Goal: Task Accomplishment & Management: Manage account settings

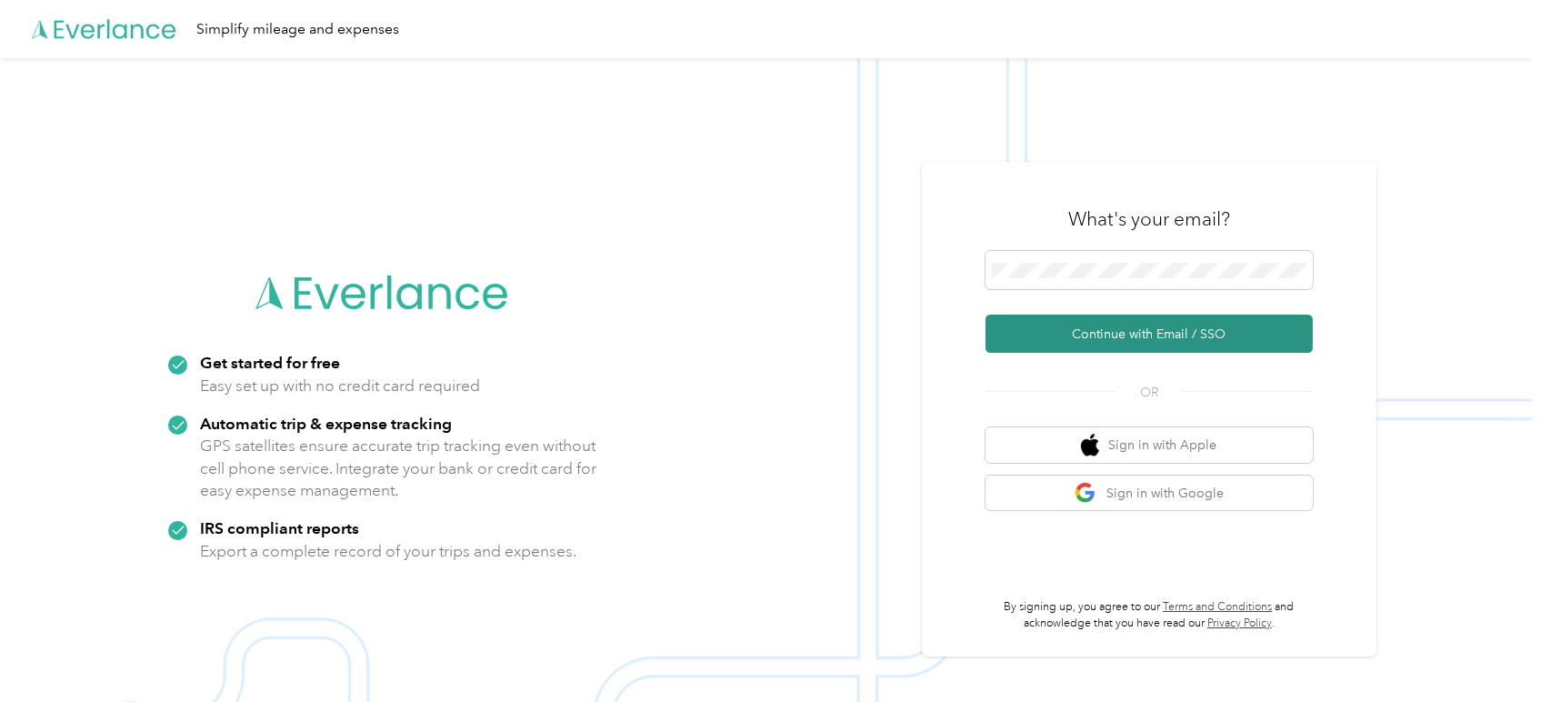
click at [1173, 329] on button "Continue with Email / SSO" at bounding box center [1149, 334] width 327 height 38
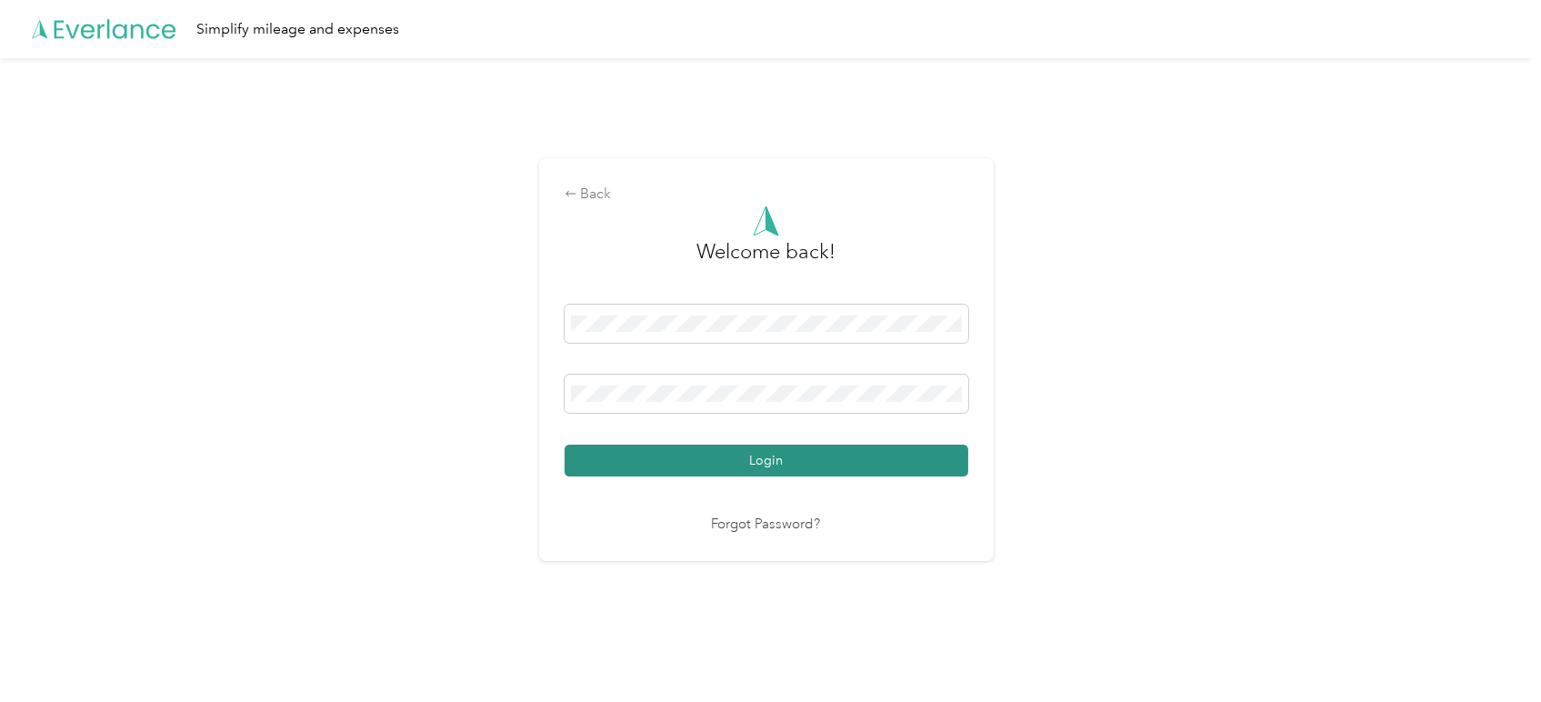
click at [718, 455] on button "Login" at bounding box center [767, 461] width 404 height 32
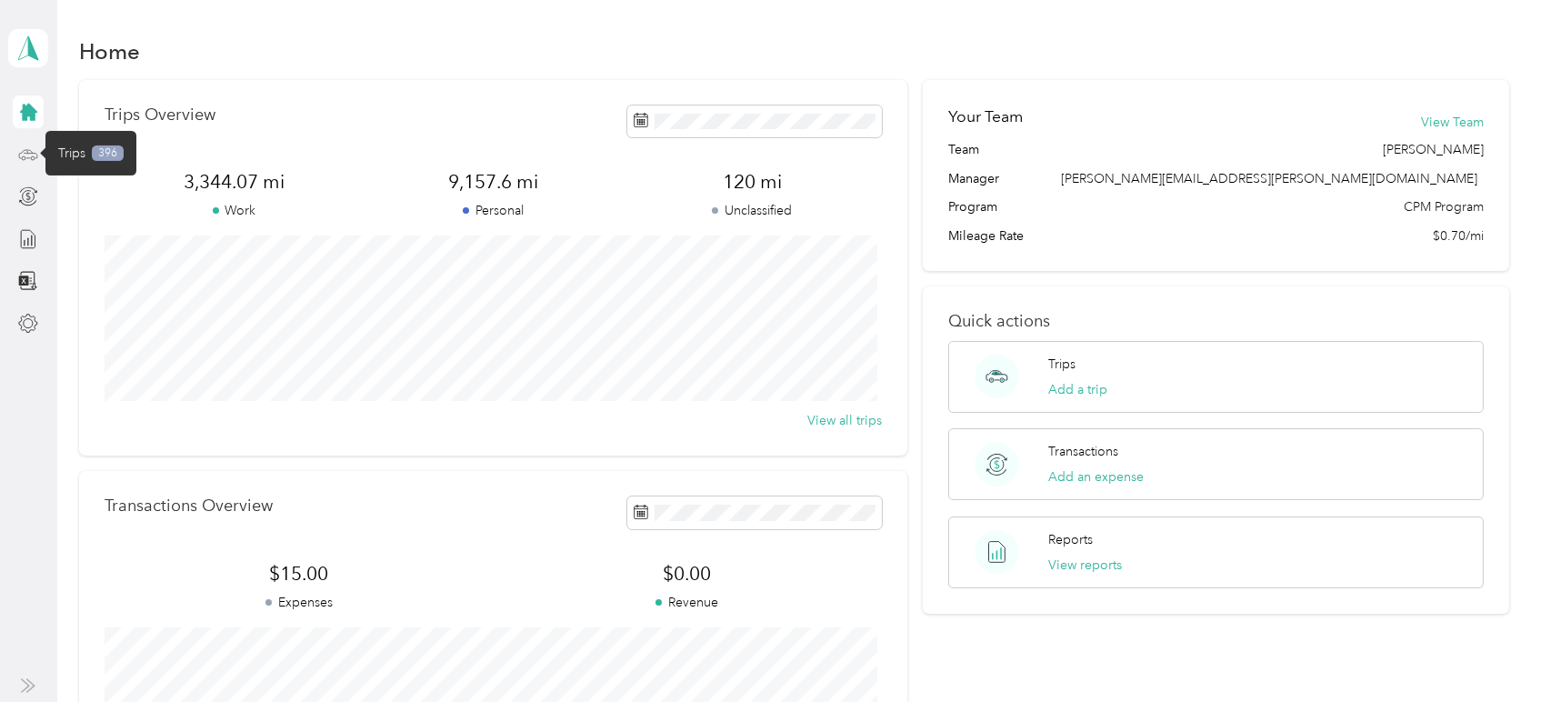
click at [36, 145] on icon at bounding box center [28, 155] width 20 height 20
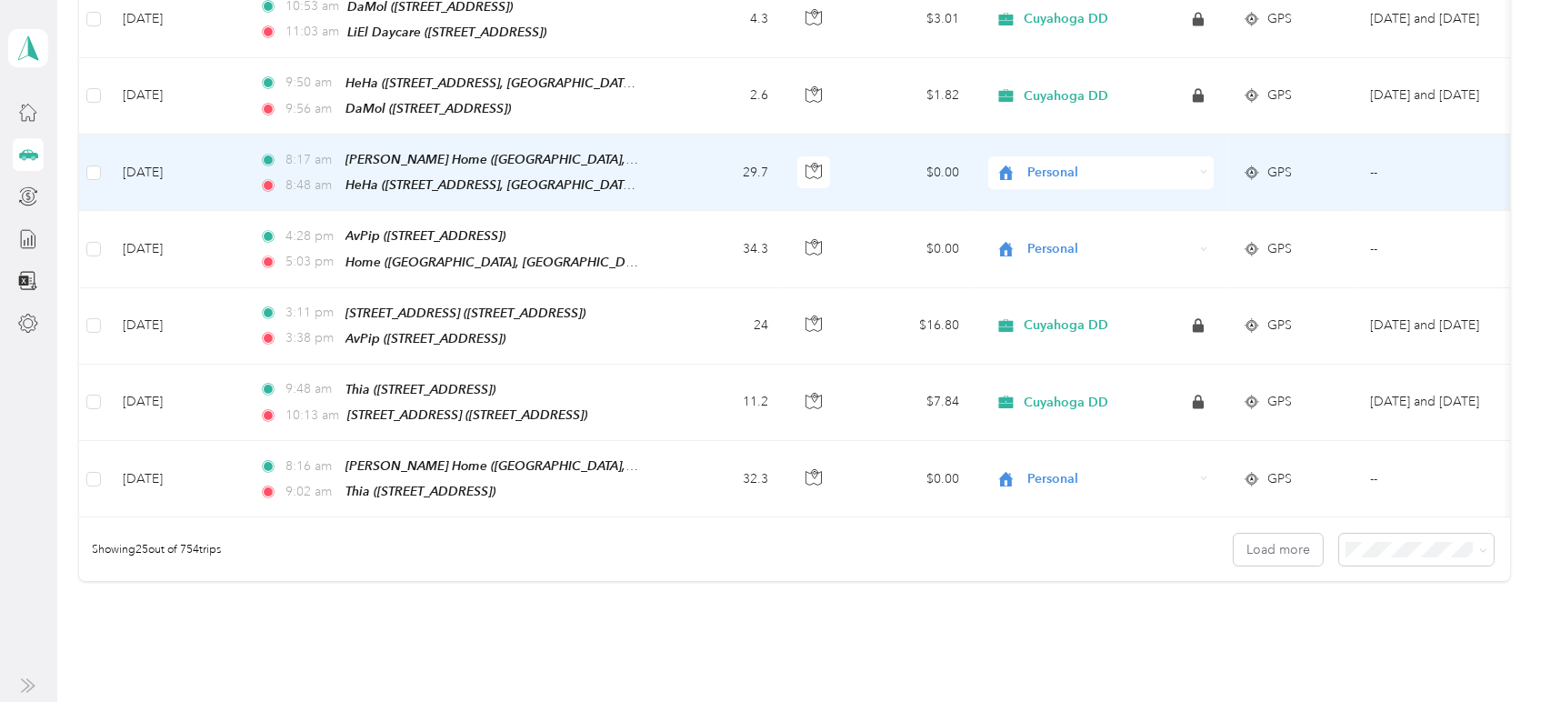
scroll to position [1717, 0]
